Goal: Task Accomplishment & Management: Use online tool/utility

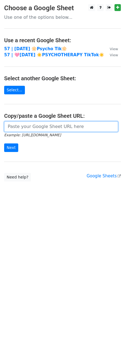
click at [40, 124] on input "url" at bounding box center [61, 126] width 114 height 10
paste input "https://docs.google.com/spreadsheets/d/1aNWef7oVsSX1aj-txc0EVaL1itaWCVyNKJkSFuz…"
type input "https://docs.google.com/spreadsheets/d/1aNWef7oVsSX1aj-txc0EVaL1itaWCVyNKJkSFuz…"
click at [4, 143] on input "Next" at bounding box center [11, 147] width 14 height 9
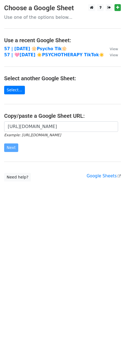
scroll to position [0, 0]
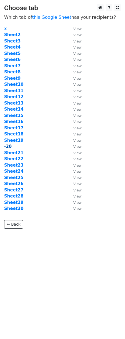
click at [5, 145] on strong "-20" at bounding box center [7, 146] width 7 height 5
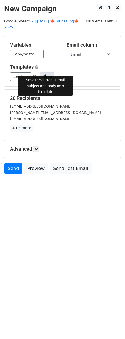
click at [47, 72] on button "Save" at bounding box center [47, 76] width 14 height 9
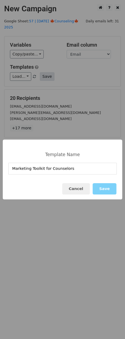
type input "Marketing Toolkit for Counselors"
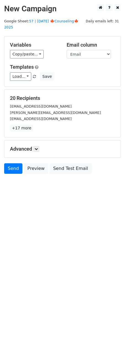
click at [56, 72] on div "Load... Marketing Toolkit for Counselors Therapy Practice Marketing Guide Thera…" at bounding box center [62, 76] width 113 height 9
click at [48, 72] on button "Save" at bounding box center [47, 76] width 14 height 9
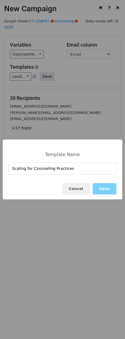
type input "Scaling for Counseling Practices"
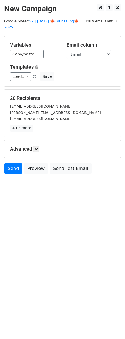
click at [33, 146] on h5 "Advanced" at bounding box center [62, 149] width 105 height 6
click at [38, 147] on icon at bounding box center [35, 148] width 3 height 3
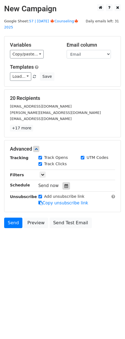
click at [64, 184] on icon at bounding box center [66, 186] width 4 height 4
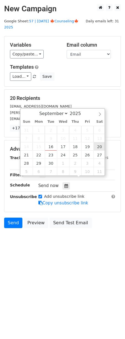
type input "2025-09-20 12:00"
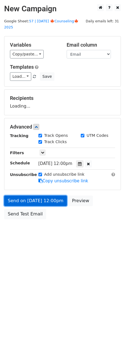
click at [36, 196] on link "Send on Sep 20 at 12:00pm" at bounding box center [35, 201] width 63 height 10
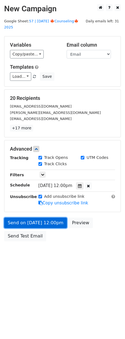
click at [38, 218] on link "Send on Sep 20 at 12:00pm" at bounding box center [35, 223] width 63 height 10
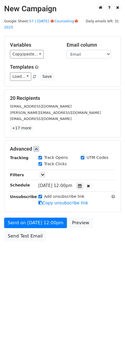
click at [17, 241] on body "New Campaign Daily emails left: 31 Google Sheet: 57 | SEP 20 🍁Counseling🍁 2025 …" at bounding box center [62, 135] width 125 height 262
click at [17, 235] on div "Send on Sep 20 at 12:00pm Preview Send Test Email" at bounding box center [62, 231] width 125 height 26
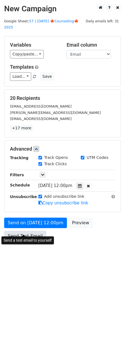
click at [20, 231] on link "Send Test Email" at bounding box center [25, 236] width 42 height 10
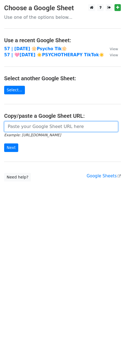
click at [47, 124] on input "url" at bounding box center [61, 126] width 114 height 10
paste input "https://docs.google.com/spreadsheets/d/1ldytk9Dr9YHoV2jFmpkIxPr2NhYVB7fDBbNSxuI…"
type input "https://docs.google.com/spreadsheets/d/1ldytk9Dr9YHoV2jFmpkIxPr2NhYVB7fDBbNSxuI…"
click at [4, 143] on input "Next" at bounding box center [11, 147] width 14 height 9
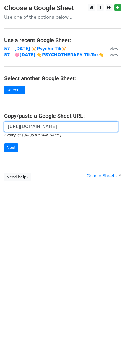
click at [44, 128] on input "https://docs.google.com/spreadsheets/d/1ldytk9Dr9YHoV2jFmpkIxPr2NhYVB7fDBbNSxuI…" at bounding box center [61, 126] width 114 height 10
paste input "aNWef7oVsSX1aj-txc0EVaL1itaWCVyNKJkSFuz72Cs/edit?gid=544345954#gid=544345954"
type input "[URL][DOMAIN_NAME]"
click at [4, 143] on input "Next" at bounding box center [11, 147] width 14 height 9
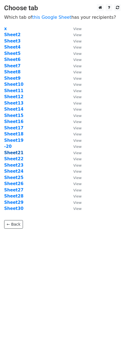
click at [12, 152] on strong "Sheet21" at bounding box center [13, 152] width 19 height 5
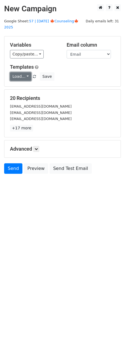
click at [21, 73] on link "Load..." at bounding box center [20, 76] width 21 height 9
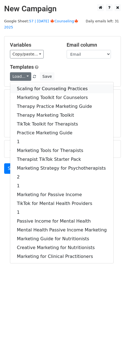
click at [37, 85] on link "Scaling for Counseling Practices" at bounding box center [61, 88] width 103 height 9
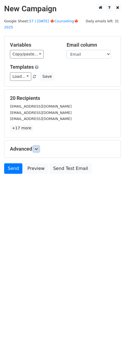
click at [37, 147] on icon at bounding box center [35, 148] width 3 height 3
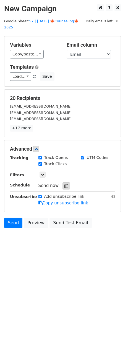
click at [63, 182] on div at bounding box center [65, 185] width 7 height 7
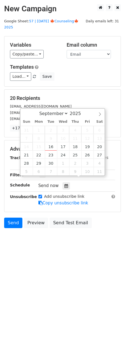
click at [28, 150] on span "14" at bounding box center [26, 146] width 12 height 8
type input "2025-09-21 12:00"
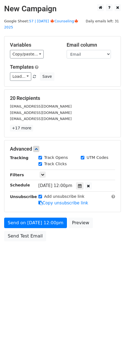
click at [23, 207] on form "Variables Copy/paste... {{Name}} {{Email}} Email column Name Email Templates Lo…" at bounding box center [62, 140] width 116 height 208
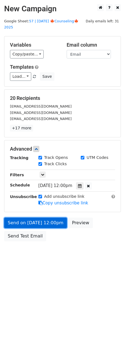
click at [22, 218] on link "Send on Sep 21 at 12:00pm" at bounding box center [35, 223] width 63 height 10
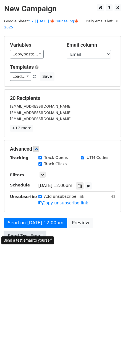
click at [23, 231] on link "Send Test Email" at bounding box center [25, 236] width 42 height 10
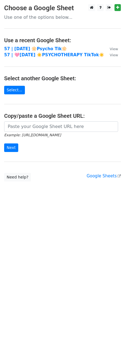
click at [41, 134] on small "Example: [URL][DOMAIN_NAME]" at bounding box center [32, 135] width 57 height 4
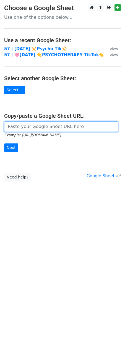
click at [34, 129] on input "url" at bounding box center [61, 126] width 114 height 10
paste input "https://docs.google.com/spreadsheets/d/1aNWef7oVsSX1aj-txc0EVaL1itaWCVyNKJkSFuz…"
type input "https://docs.google.com/spreadsheets/d/1aNWef7oVsSX1aj-txc0EVaL1itaWCVyNKJkSFuz…"
click at [4, 143] on input "Next" at bounding box center [11, 147] width 14 height 9
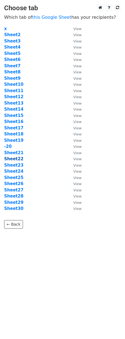
click at [15, 160] on strong "Sheet22" at bounding box center [13, 158] width 19 height 5
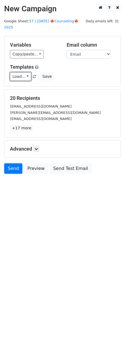
drag, startPoint x: 25, startPoint y: 73, endPoint x: 25, endPoint y: 78, distance: 4.7
click at [25, 73] on link "Load..." at bounding box center [20, 76] width 21 height 9
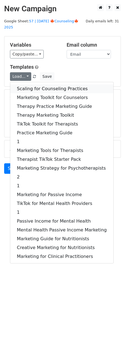
click at [24, 84] on link "Scaling for Counseling Practices" at bounding box center [61, 88] width 103 height 9
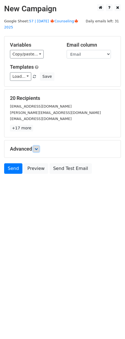
click at [38, 147] on icon at bounding box center [35, 148] width 3 height 3
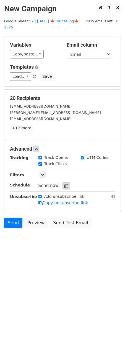
click at [64, 184] on icon at bounding box center [66, 186] width 4 height 4
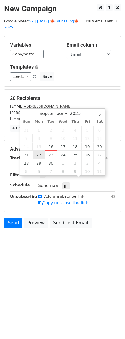
type input "2025-09-22 12:00"
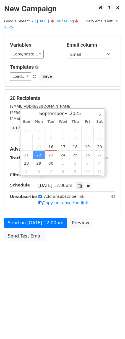
scroll to position [0, 0]
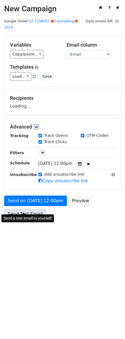
click at [28, 209] on link "Send Test Email" at bounding box center [25, 214] width 42 height 10
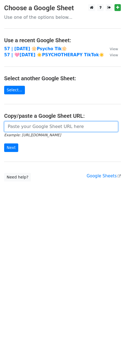
click at [33, 129] on input "url" at bounding box center [61, 126] width 114 height 10
paste input "[URL][DOMAIN_NAME]"
type input "[URL][DOMAIN_NAME]"
click at [4, 143] on input "Next" at bounding box center [11, 147] width 14 height 9
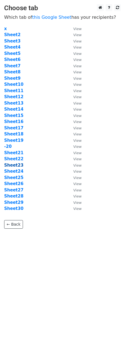
click at [15, 167] on strong "Sheet23" at bounding box center [13, 165] width 19 height 5
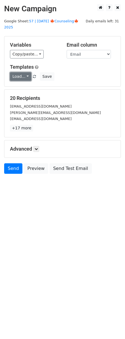
click at [25, 72] on link "Load..." at bounding box center [20, 76] width 21 height 9
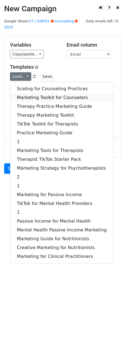
click at [36, 93] on link "Marketing Toolkit for Counselors" at bounding box center [61, 97] width 103 height 9
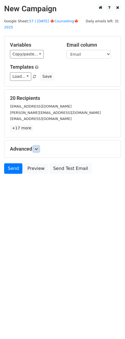
click at [38, 147] on icon at bounding box center [35, 148] width 3 height 3
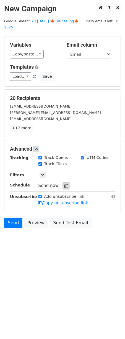
click at [65, 184] on icon at bounding box center [66, 186] width 4 height 4
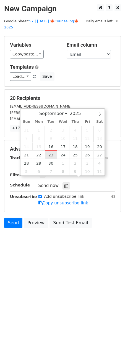
type input "[DATE] 12:00"
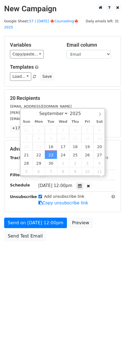
scroll to position [0, 0]
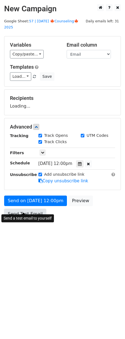
click at [26, 209] on link "Send Test Email" at bounding box center [25, 214] width 42 height 10
